Goal: Navigation & Orientation: Find specific page/section

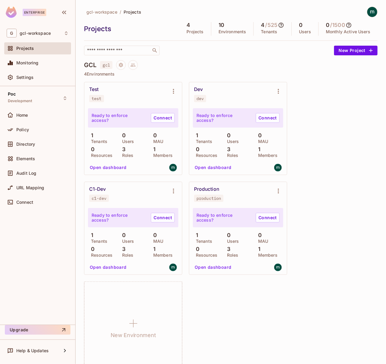
scroll to position [160, 0]
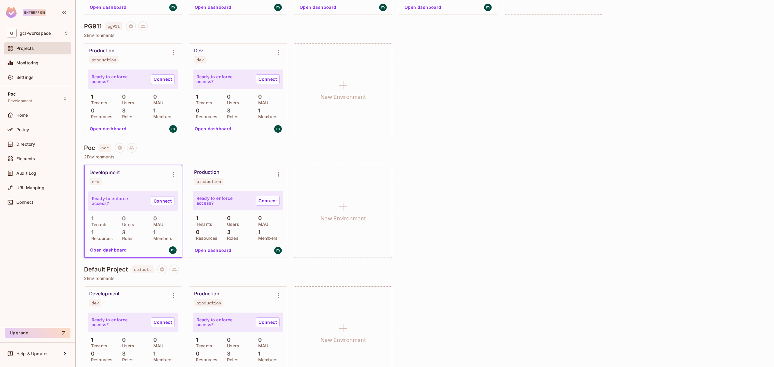
click at [40, 55] on div "Projects" at bounding box center [37, 49] width 67 height 15
click at [35, 64] on span "Monitoring" at bounding box center [27, 62] width 22 height 5
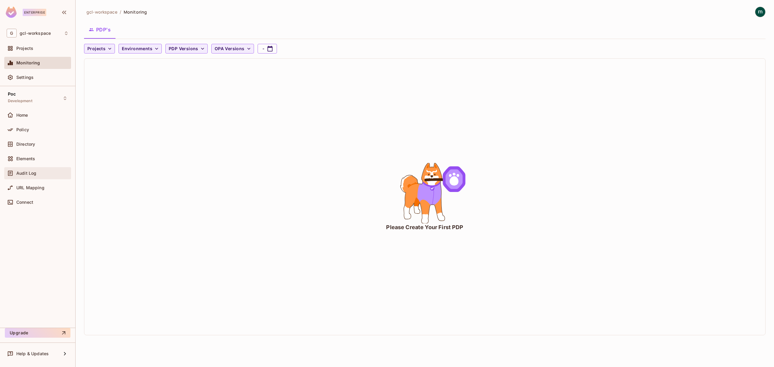
click at [33, 172] on span "Audit Log" at bounding box center [26, 173] width 20 height 5
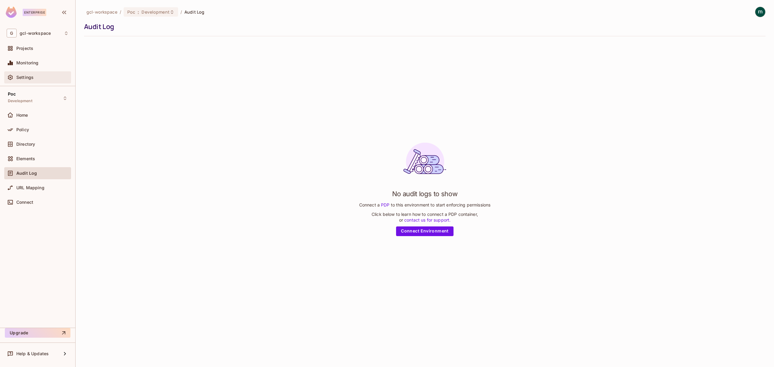
click at [35, 77] on div "Settings" at bounding box center [42, 77] width 52 height 5
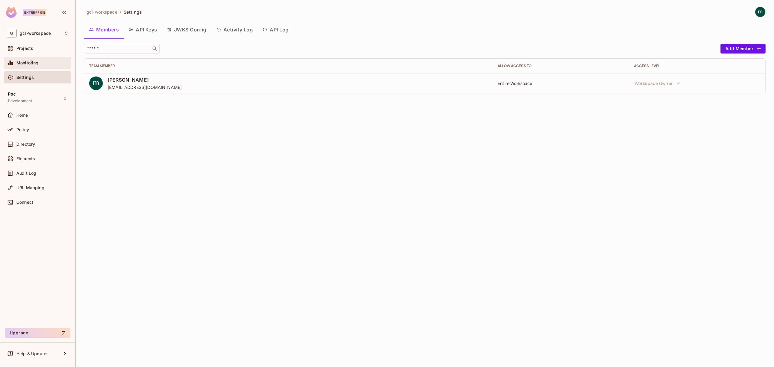
click at [31, 66] on div "Monitoring" at bounding box center [38, 62] width 62 height 7
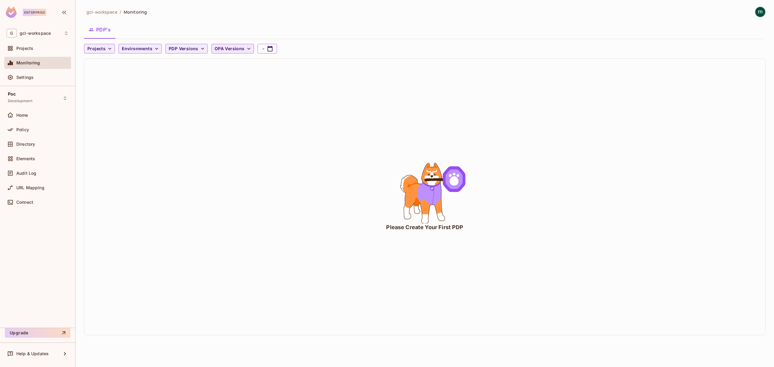
click at [237, 47] on span "OPA Versions" at bounding box center [230, 49] width 30 height 8
click at [237, 47] on div at bounding box center [387, 183] width 774 height 367
click at [51, 34] on div "G gcl-workspace" at bounding box center [38, 33] width 62 height 9
click at [51, 33] on div at bounding box center [387, 183] width 774 height 367
click at [92, 49] on span "Projects" at bounding box center [96, 49] width 18 height 8
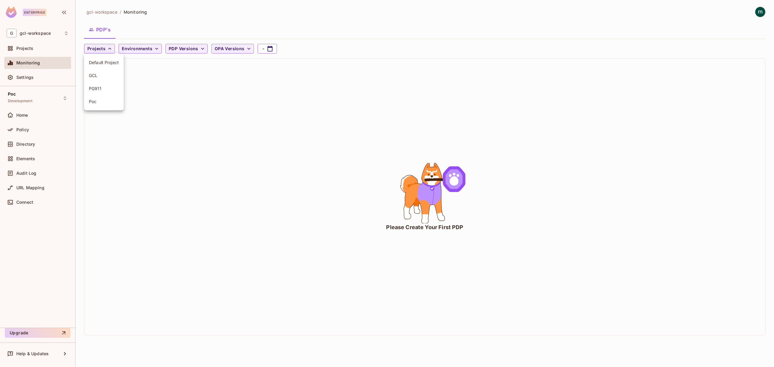
click at [102, 86] on span "PG911" at bounding box center [104, 89] width 30 height 6
click at [189, 136] on div "Please Create Your First PDP" at bounding box center [424, 197] width 681 height 276
click at [164, 111] on div "Please Create Your First PDP" at bounding box center [424, 197] width 681 height 276
click at [222, 131] on div "Please Create Your First PDP" at bounding box center [424, 197] width 681 height 276
click at [311, 129] on div "Please Create Your First PDP" at bounding box center [424, 197] width 681 height 276
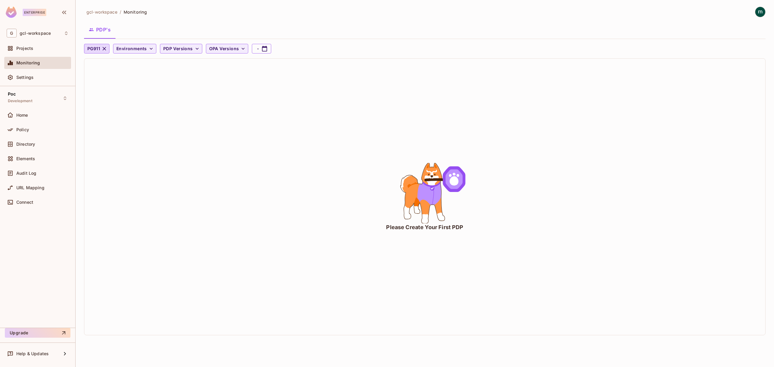
click at [279, 129] on div "Please Create Your First PDP" at bounding box center [424, 197] width 681 height 276
